Goal: Navigation & Orientation: Find specific page/section

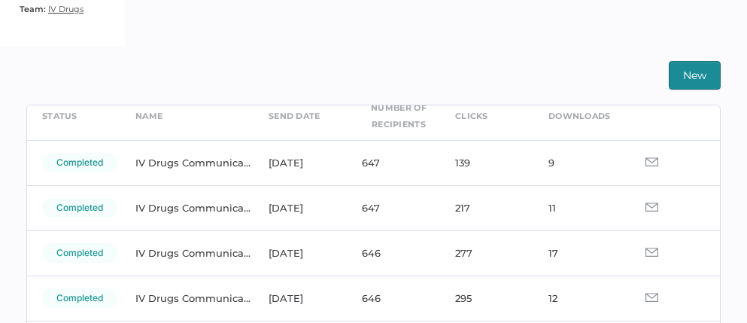
scroll to position [87, 0]
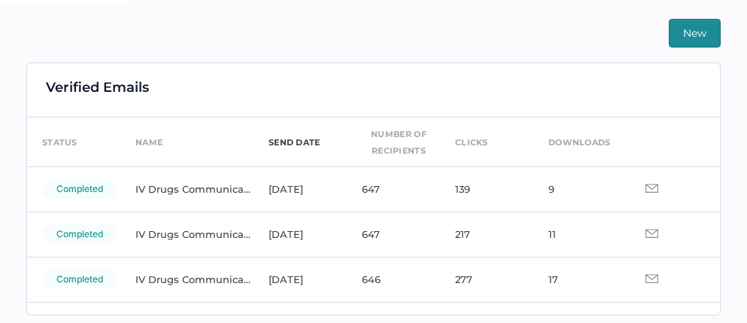
scroll to position [6, 0]
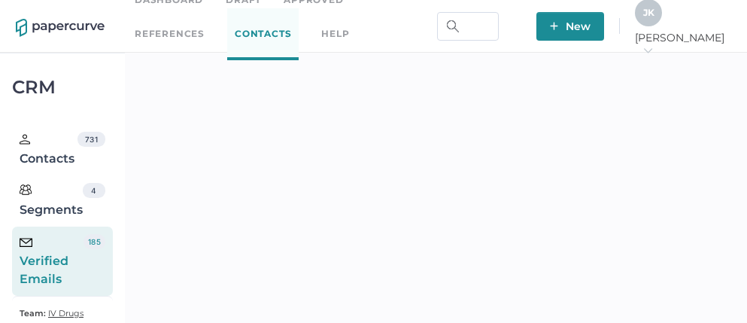
click at [662, 8] on div "J K" at bounding box center [648, 12] width 27 height 27
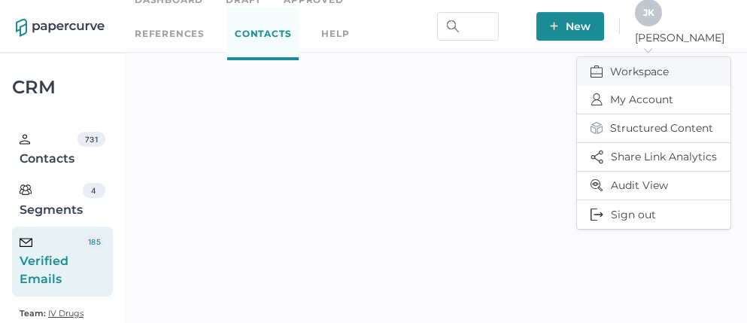
click at [625, 68] on span "Workspace" at bounding box center [654, 71] width 126 height 29
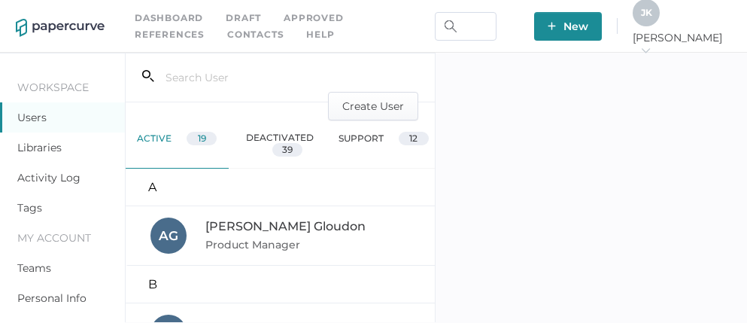
click at [22, 168] on div "Activity Log" at bounding box center [62, 178] width 125 height 30
click at [23, 173] on link "Activity Log" at bounding box center [48, 178] width 63 height 14
